Goal: Task Accomplishment & Management: Manage account settings

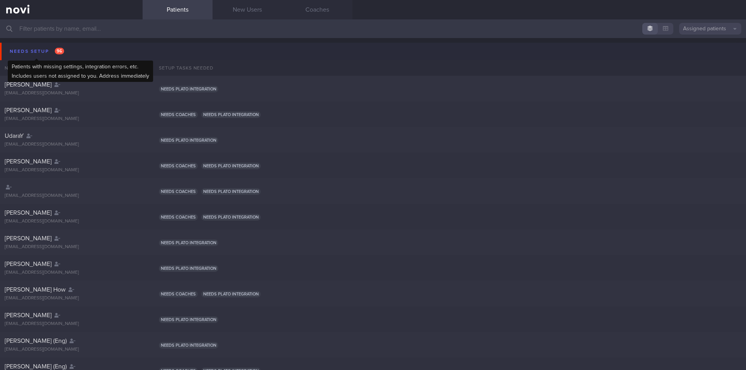
click at [38, 49] on div "Needs setup 96" at bounding box center [37, 51] width 58 height 10
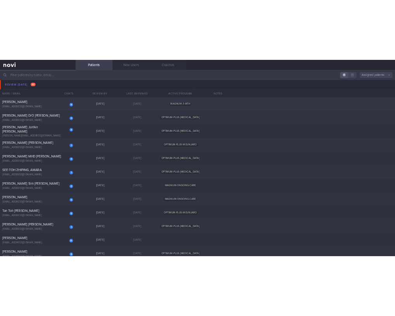
scroll to position [1243, 0]
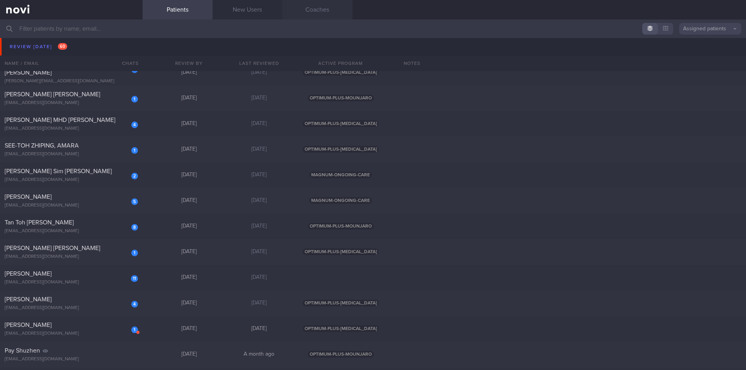
click at [65, 199] on div "[PERSON_NAME]" at bounding box center [70, 197] width 131 height 8
select select "8"
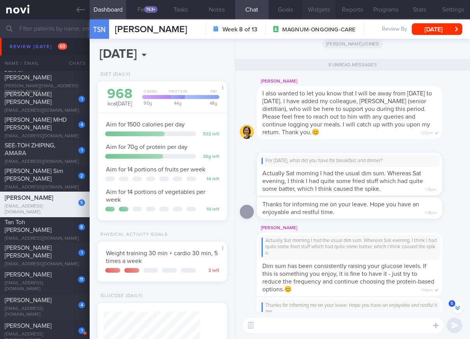
scroll to position [66, 110]
click at [146, 10] on div "763+" at bounding box center [151, 9] width 14 height 7
click at [141, 17] on button "Feed 763+" at bounding box center [144, 9] width 37 height 19
click at [137, 13] on button "Feed 763+" at bounding box center [144, 9] width 37 height 19
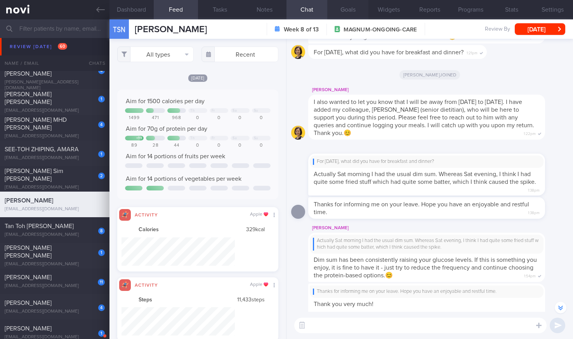
scroll to position [72, 144]
